Goal: Navigation & Orientation: Find specific page/section

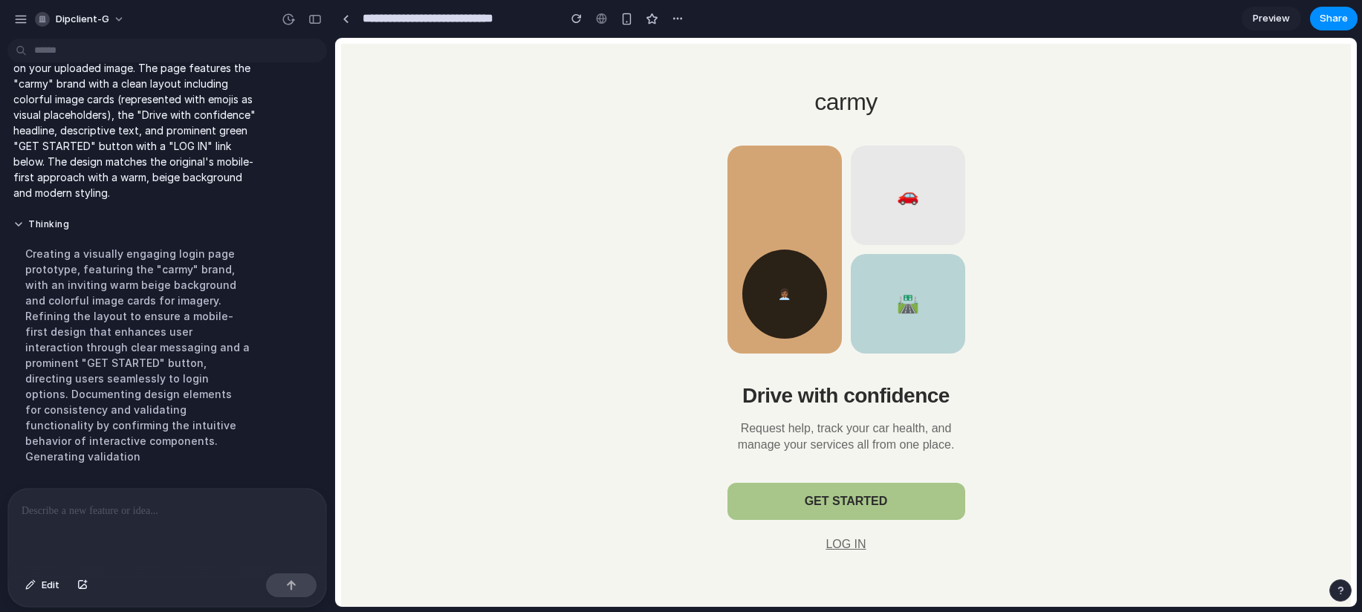
click at [854, 499] on button "GET STARTED" at bounding box center [847, 501] width 238 height 37
click at [843, 557] on button "LOG IN" at bounding box center [846, 544] width 52 height 25
click at [844, 554] on button "LOG IN" at bounding box center [846, 544] width 52 height 25
click at [211, 512] on p at bounding box center [167, 511] width 291 height 18
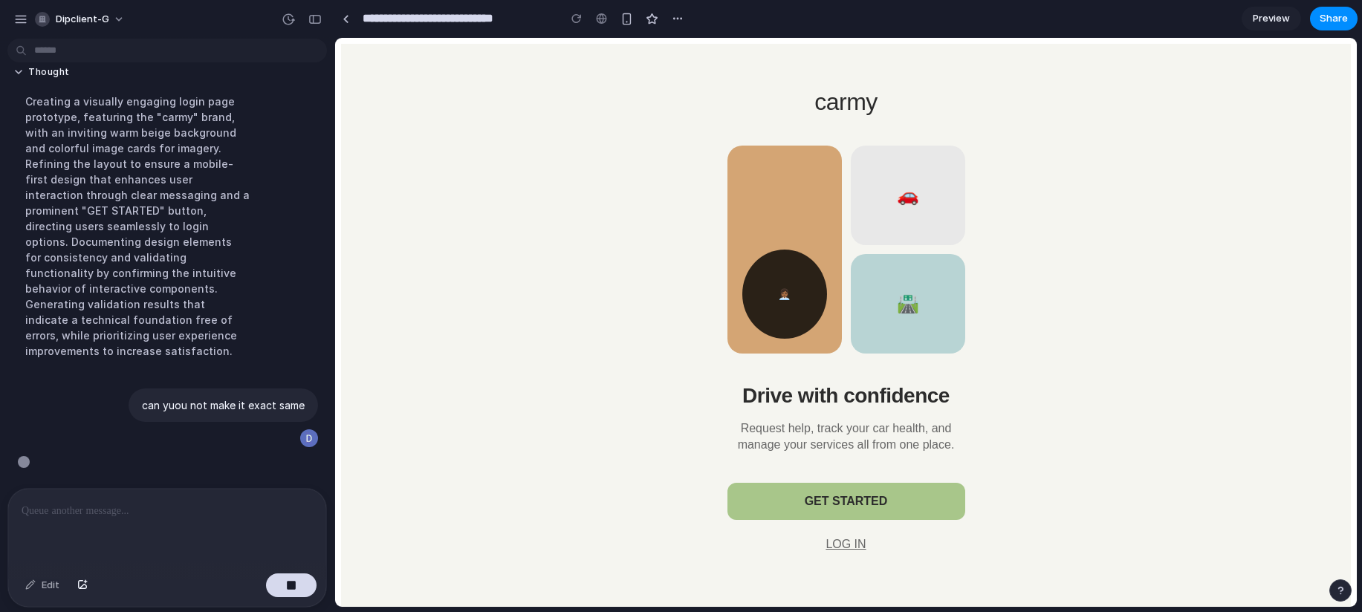
scroll to position [883, 0]
click at [626, 17] on div "button" at bounding box center [627, 19] width 13 height 13
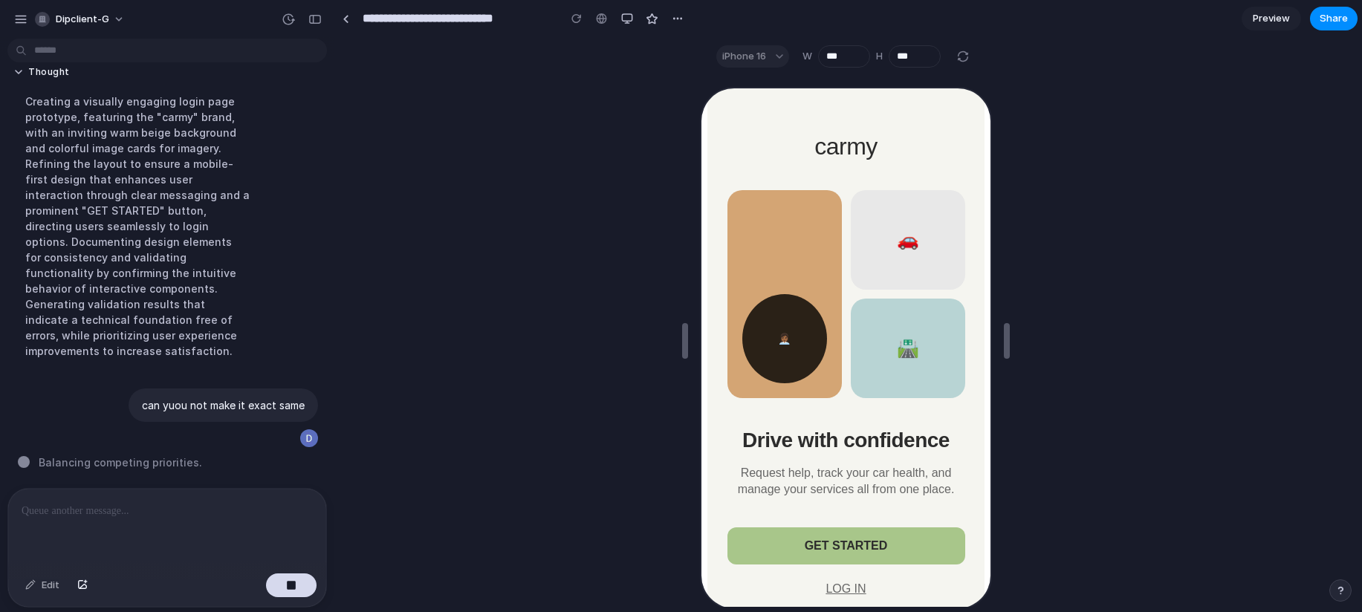
scroll to position [12, 0]
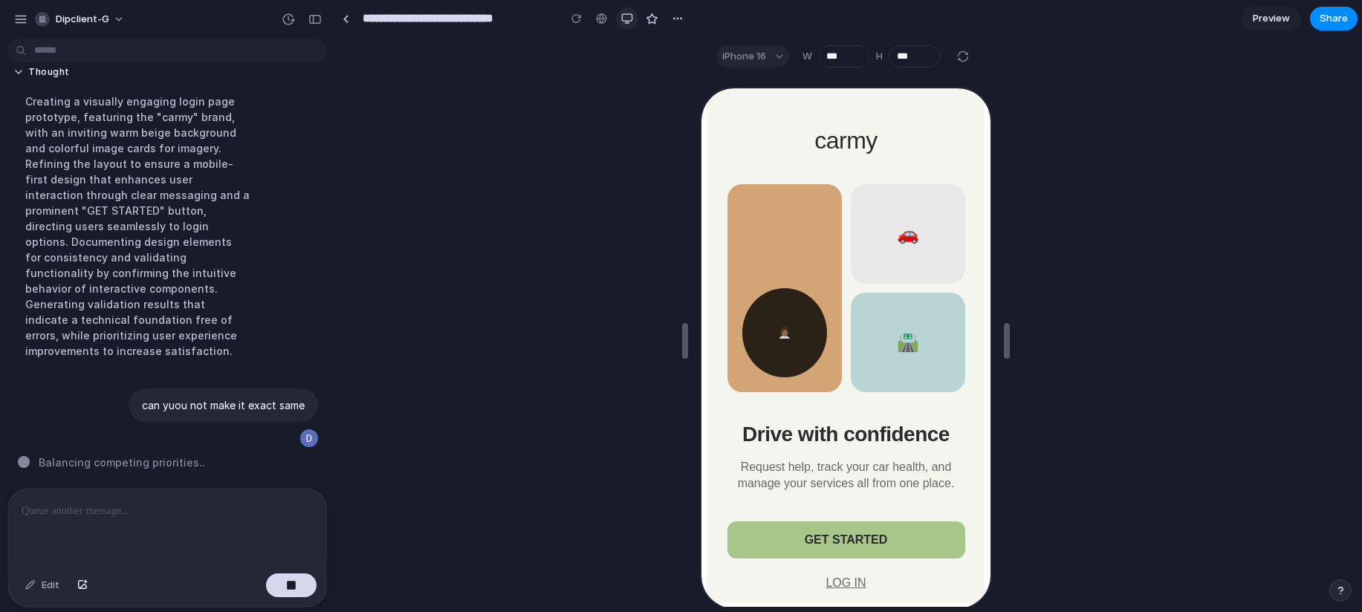
click at [628, 22] on div "button" at bounding box center [627, 19] width 12 height 12
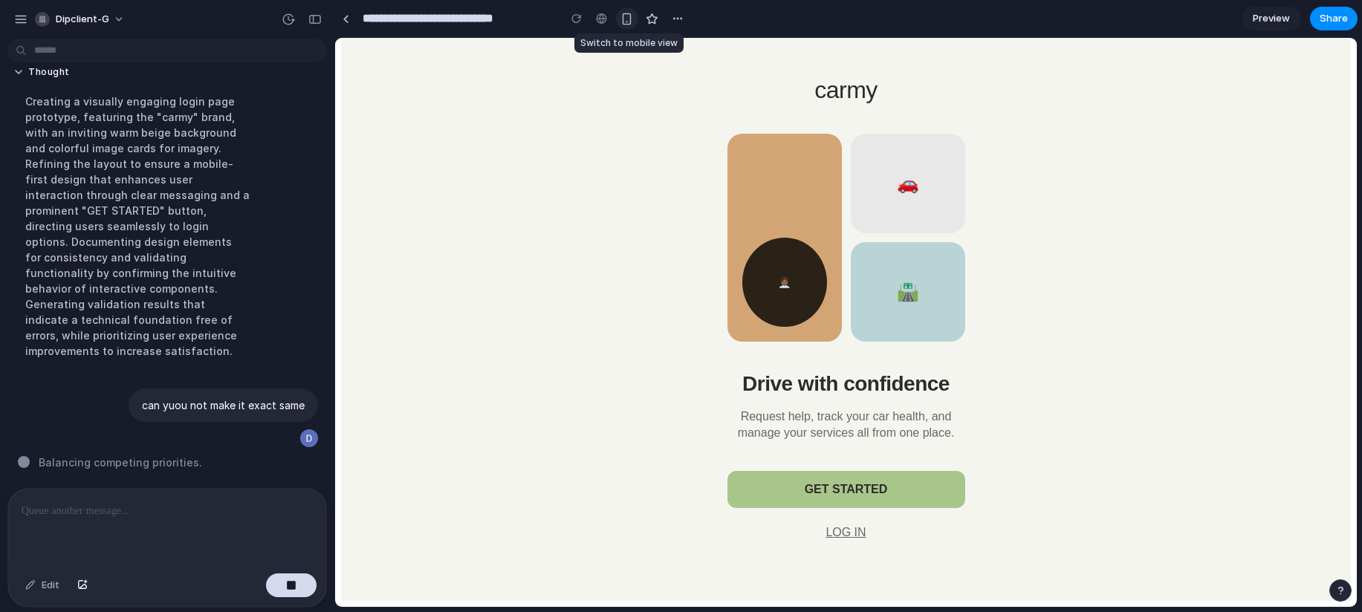
click at [628, 22] on div "button" at bounding box center [627, 19] width 13 height 13
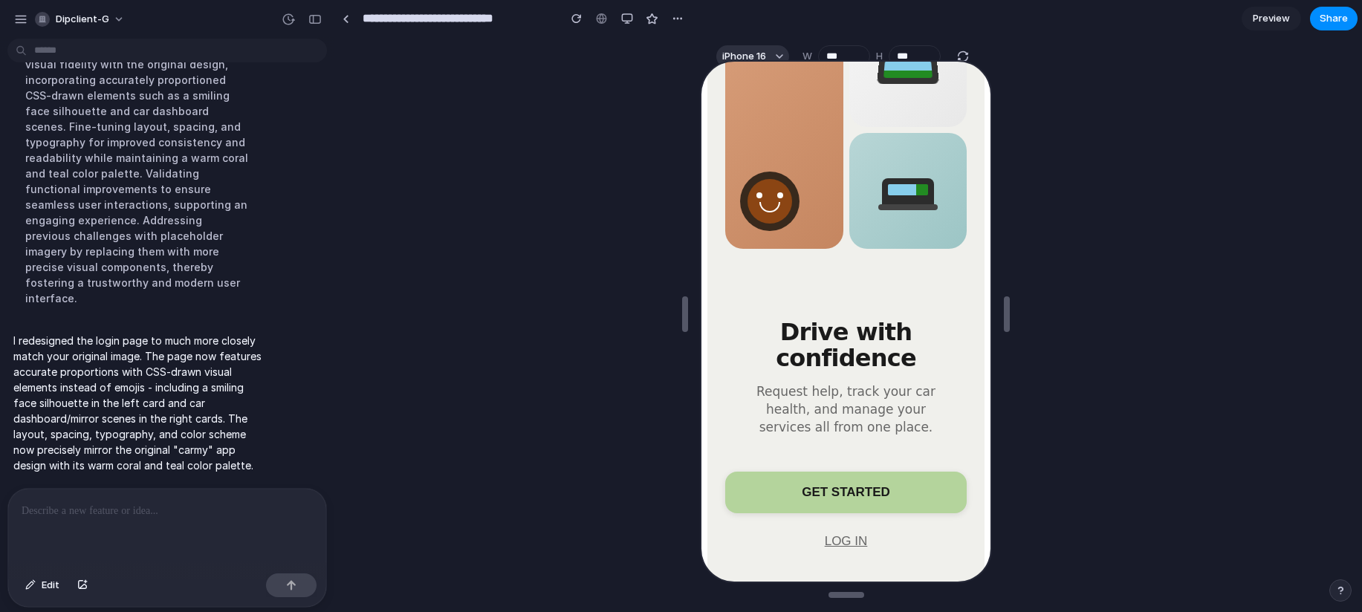
scroll to position [170, 0]
